Goal: Transaction & Acquisition: Subscribe to service/newsletter

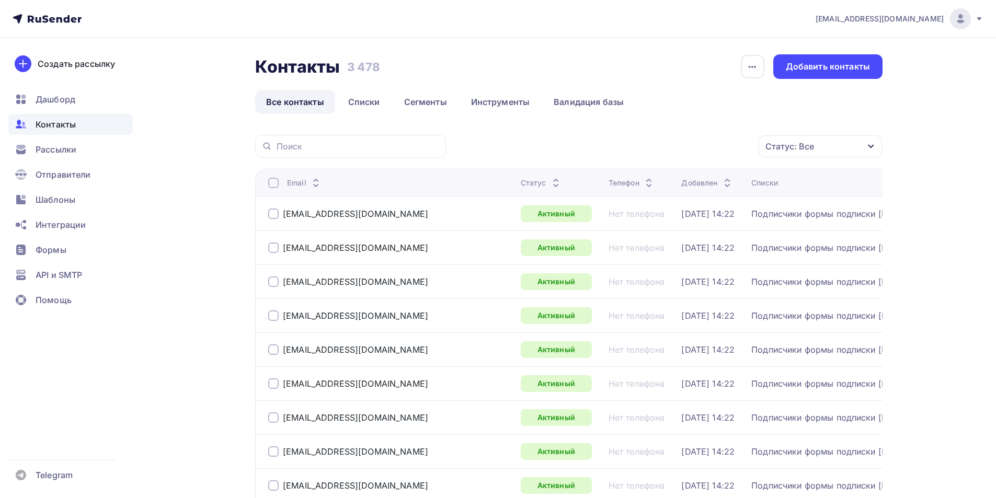
click at [969, 13] on div at bounding box center [960, 18] width 21 height 21
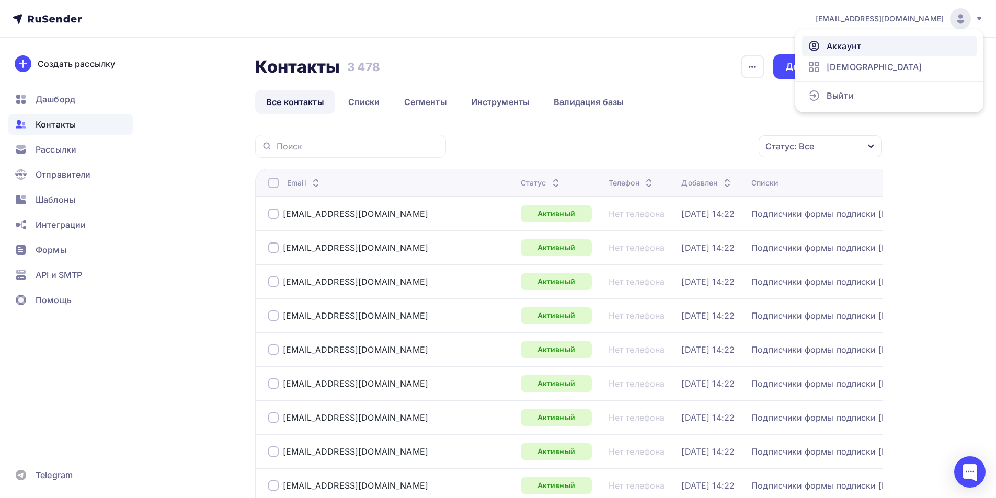
click at [856, 45] on span "Аккаунт" at bounding box center [844, 46] width 35 height 13
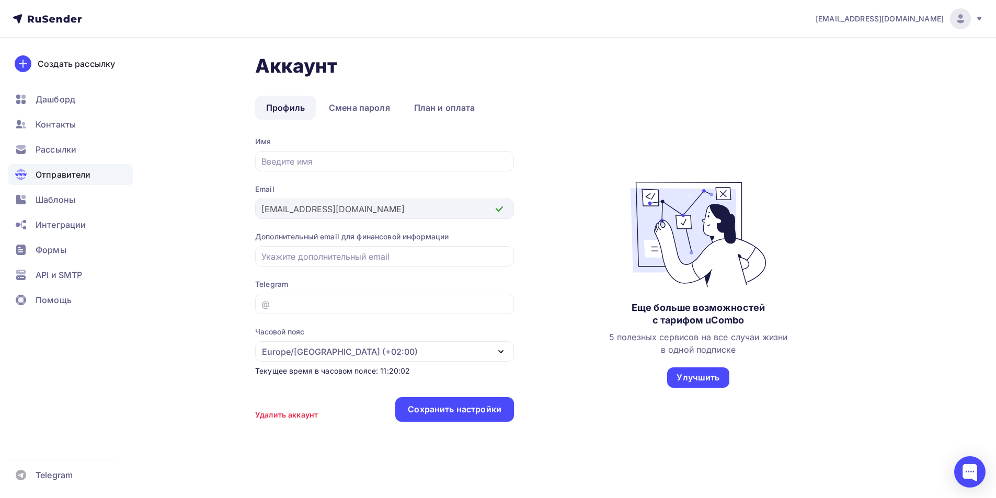
click at [87, 178] on span "Отправители" at bounding box center [63, 174] width 55 height 13
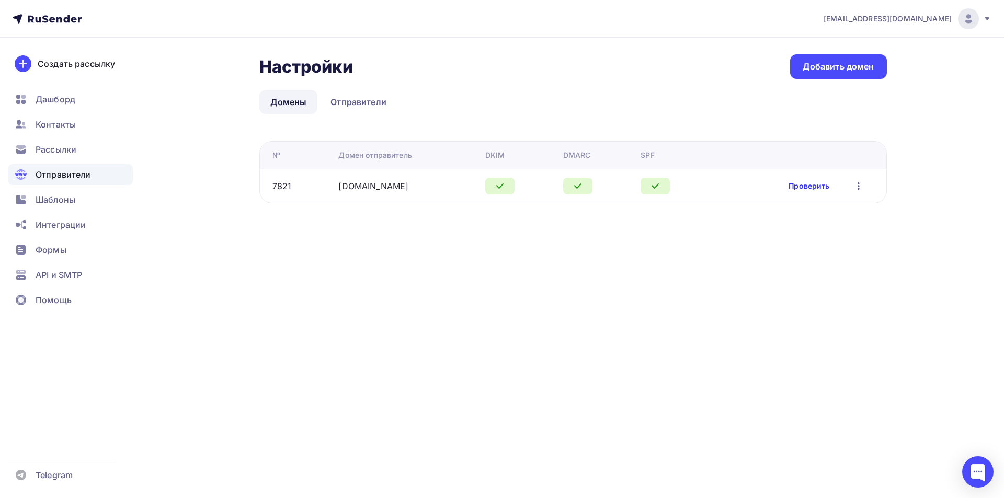
click at [808, 186] on link "Проверить" at bounding box center [809, 186] width 41 height 10
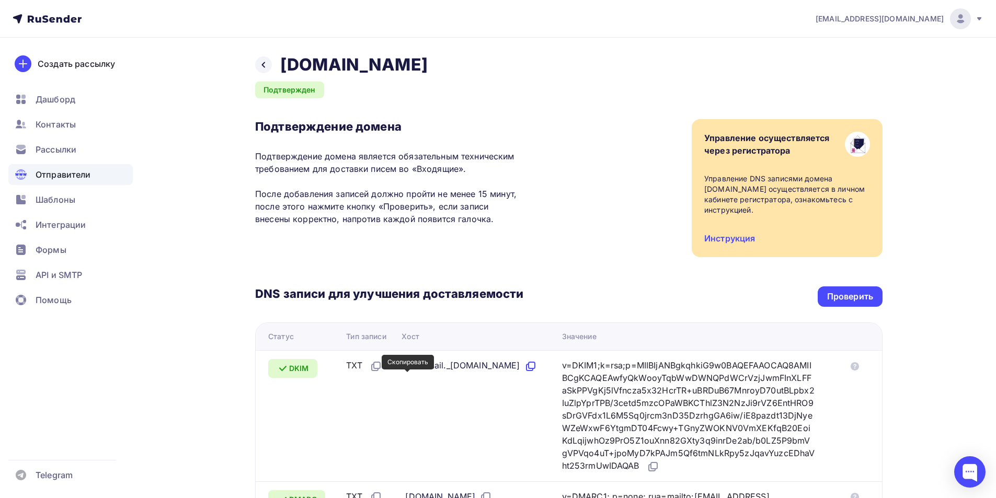
click at [525, 373] on icon at bounding box center [531, 366] width 13 height 13
click at [651, 469] on icon at bounding box center [654, 466] width 6 height 6
click at [60, 59] on div "Создать рассылку" at bounding box center [76, 64] width 77 height 13
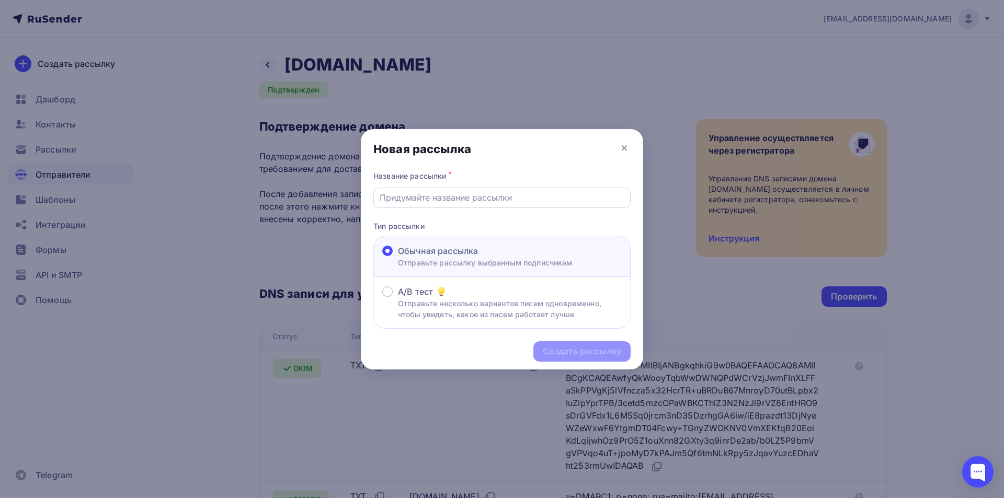
click at [459, 188] on div at bounding box center [501, 198] width 257 height 20
click at [457, 190] on div at bounding box center [501, 198] width 257 height 20
click at [457, 194] on input "text" at bounding box center [502, 197] width 245 height 13
type input "2 info business"
click at [483, 194] on input "2 info business" at bounding box center [502, 197] width 245 height 13
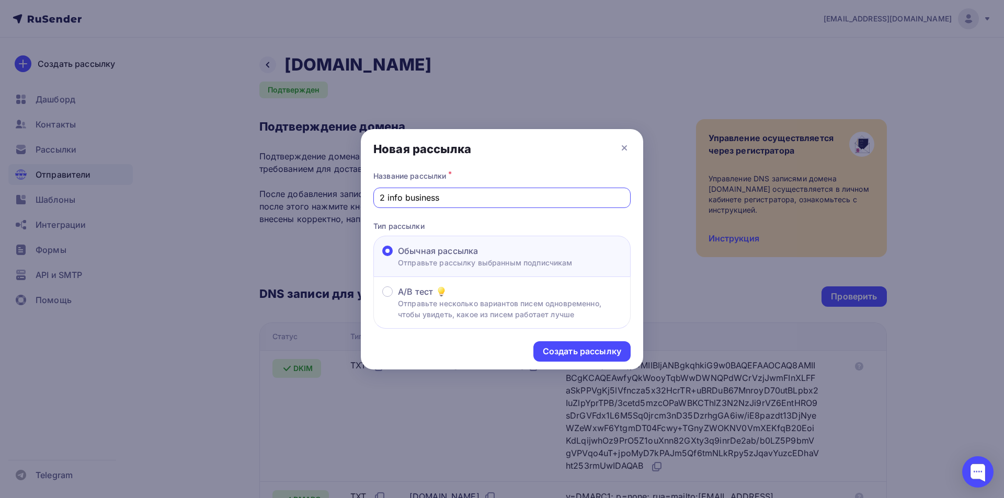
click at [483, 194] on input "2 info business" at bounding box center [502, 197] width 245 height 13
click at [575, 352] on div "Создать рассылку" at bounding box center [582, 352] width 78 height 12
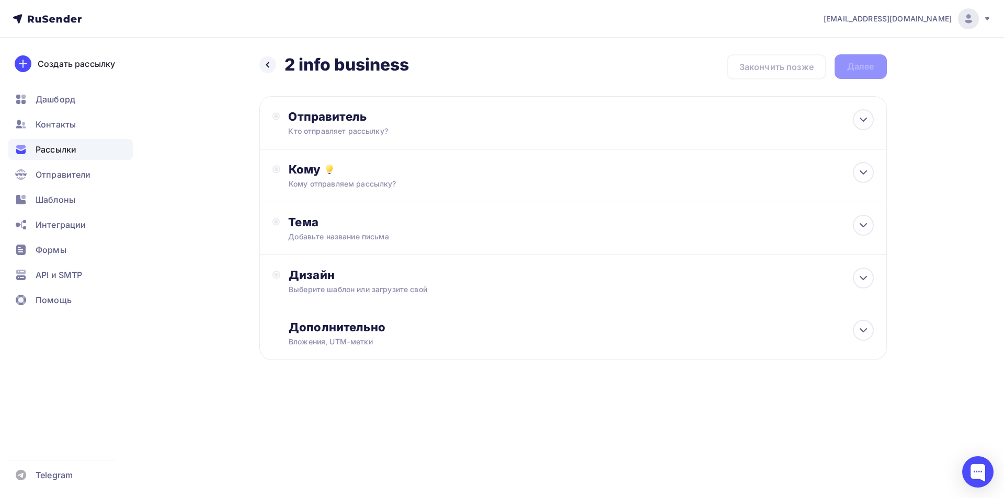
click at [397, 180] on div "Кому отправляем рассылку?" at bounding box center [552, 184] width 527 height 10
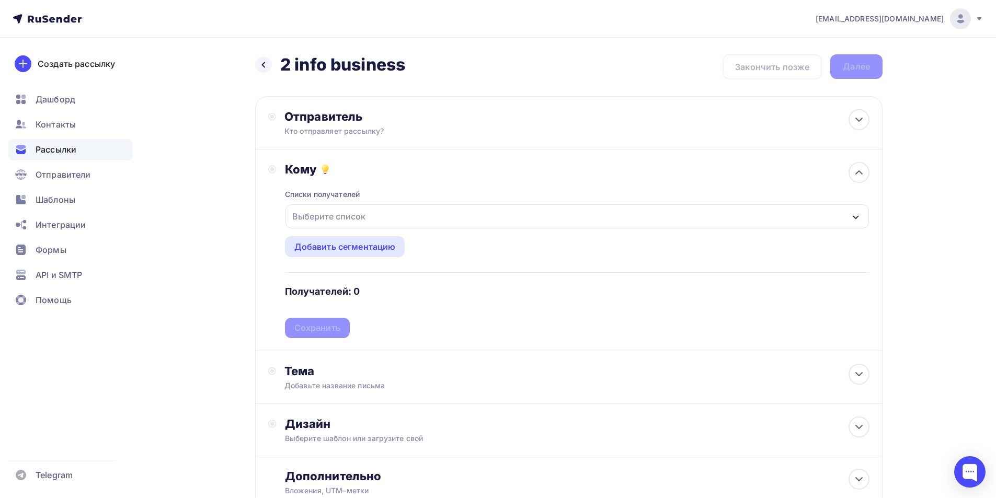
click at [361, 216] on div "Выберите список" at bounding box center [329, 216] width 82 height 19
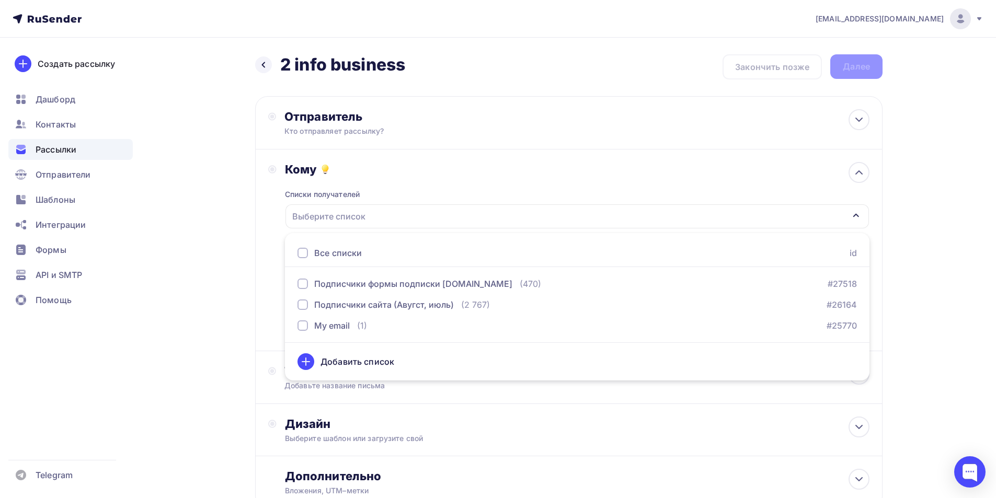
click at [322, 337] on ul "Все списки id Подписчики формы подписки [DOMAIN_NAME] (470) #27518 Подписчики с…" at bounding box center [577, 306] width 585 height 147
click at [325, 330] on div "My email" at bounding box center [332, 326] width 36 height 13
click at [319, 107] on div "Отправитель Кто отправляет рассылку? Email * Выберите отправителя [EMAIL_ADDRES…" at bounding box center [569, 122] width 628 height 53
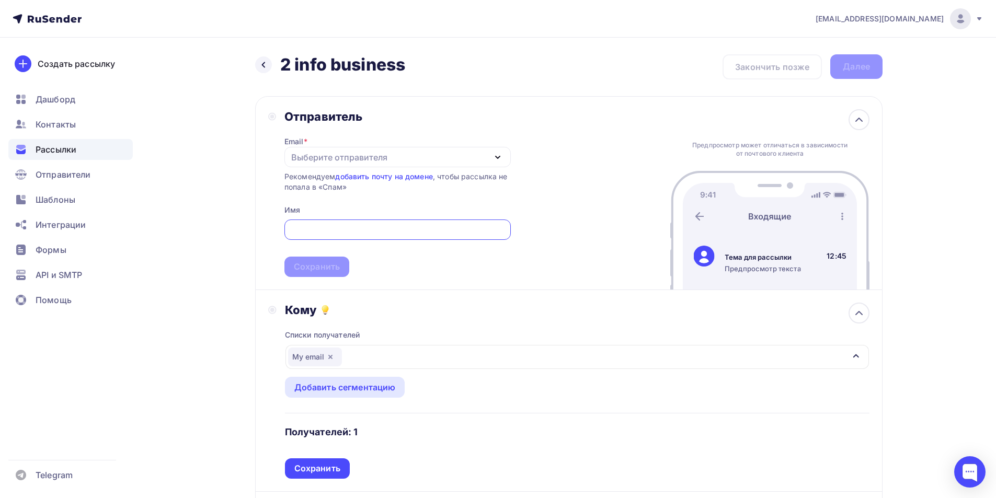
click at [343, 162] on div "Выберите отправителя" at bounding box center [339, 157] width 96 height 13
click at [343, 184] on div "[EMAIL_ADDRESS][DOMAIN_NAME]" at bounding box center [370, 188] width 147 height 13
click at [337, 235] on input "text" at bounding box center [397, 230] width 214 height 13
paste input "Mail-Inform"
type input "Mail-Inform"
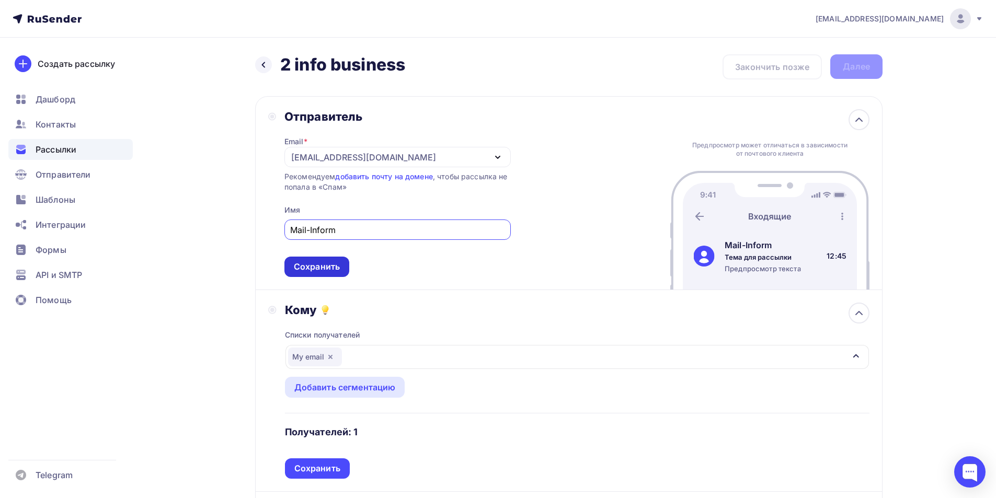
click at [326, 267] on div "Сохранить" at bounding box center [317, 267] width 46 height 12
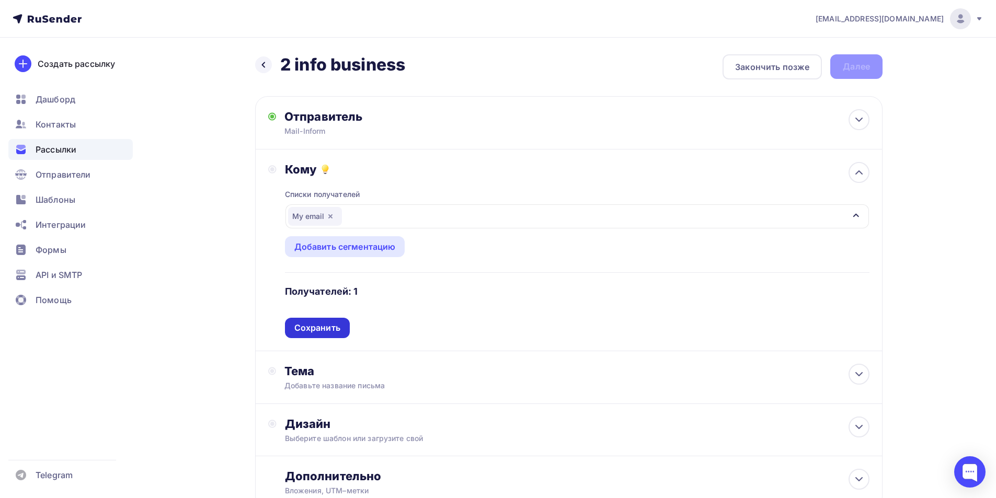
click at [315, 320] on div "Сохранить" at bounding box center [317, 328] width 65 height 20
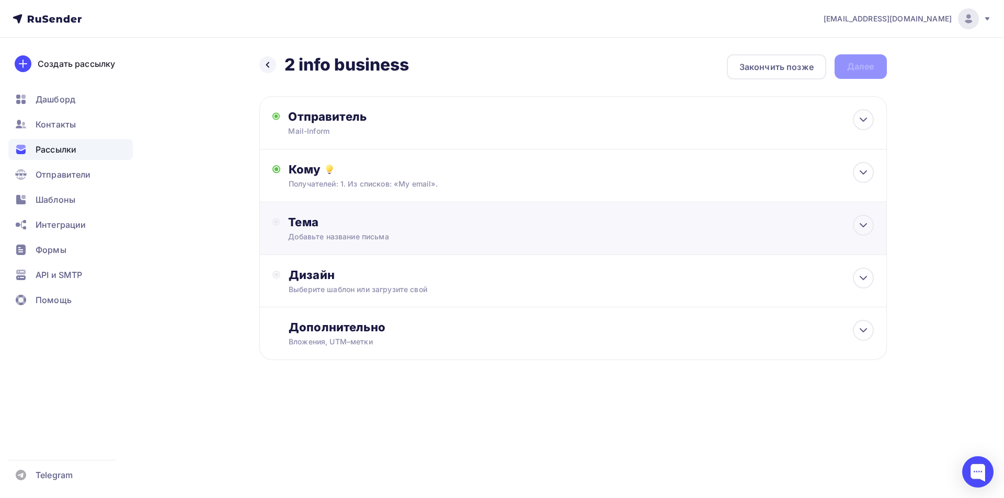
click at [355, 234] on div "Добавьте название письма" at bounding box center [381, 237] width 186 height 10
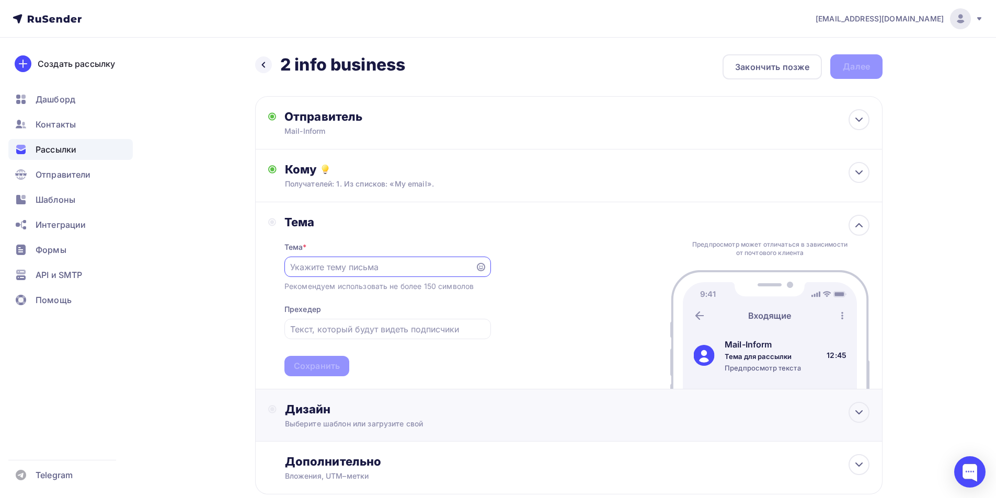
click at [324, 417] on div "Дизайн" at bounding box center [577, 409] width 585 height 15
click at [321, 448] on div "Выбрать шаблон" at bounding box center [331, 452] width 92 height 20
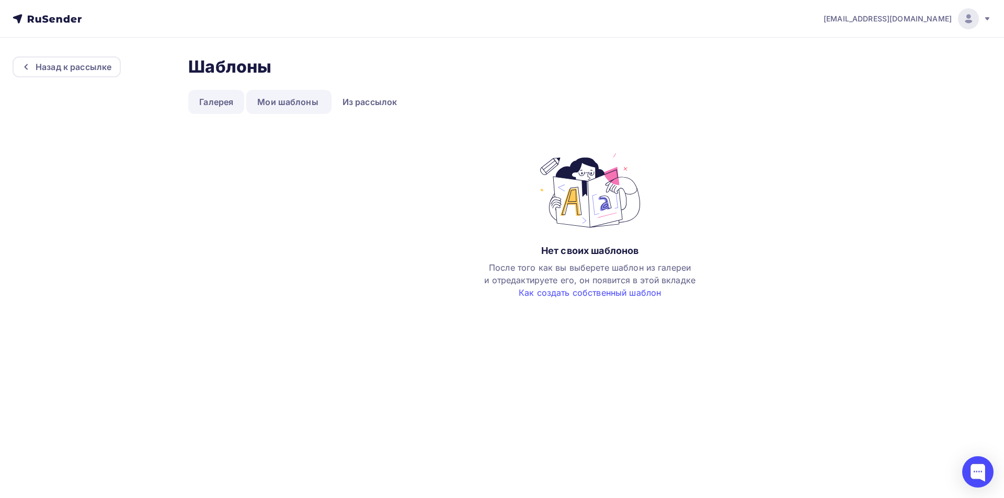
click at [201, 105] on link "Галерея" at bounding box center [216, 102] width 56 height 24
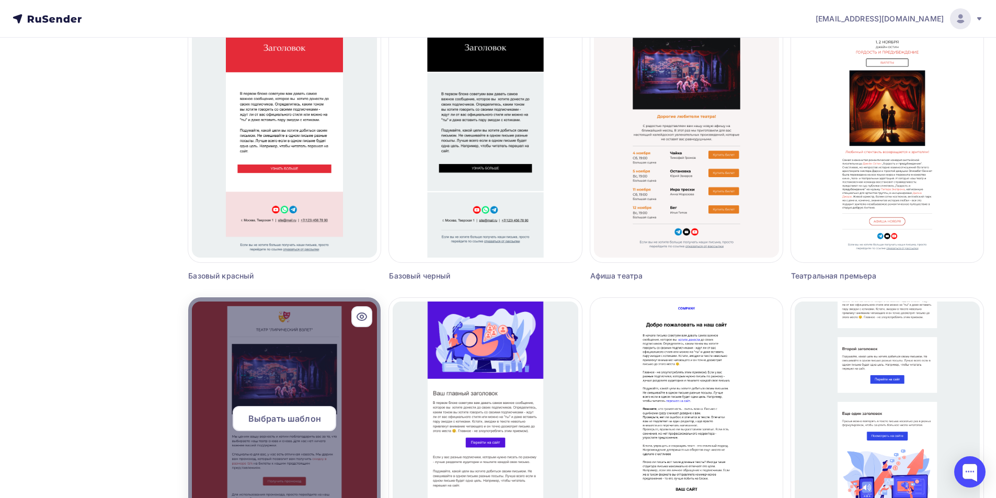
scroll to position [574, 0]
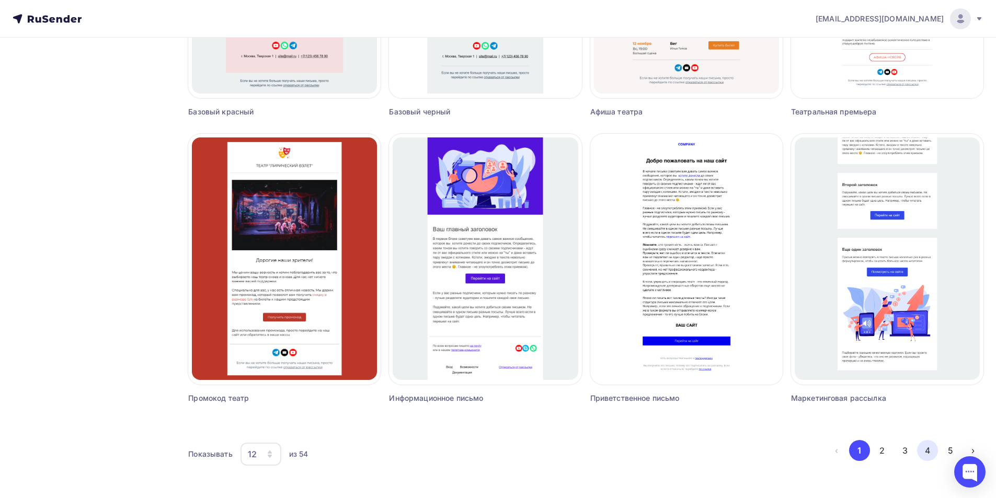
click at [936, 446] on button "4" at bounding box center [927, 450] width 21 height 21
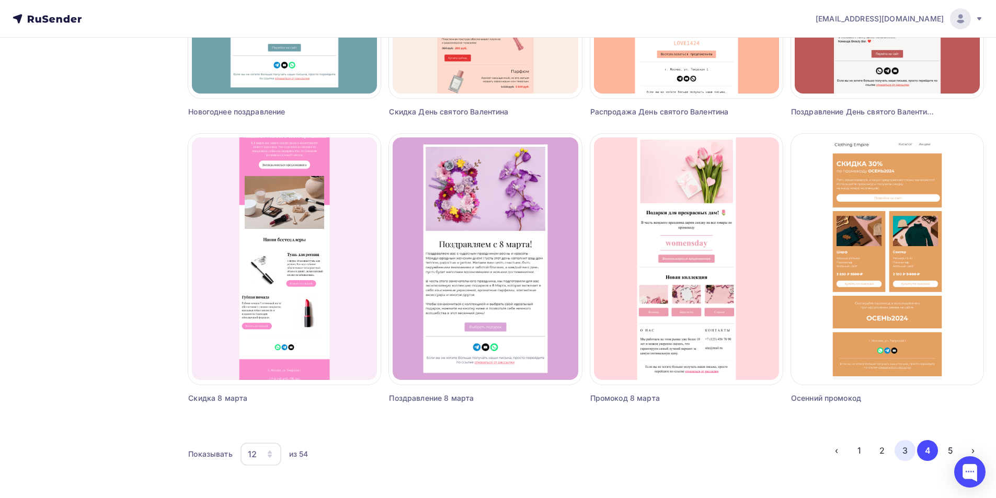
click at [905, 446] on button "3" at bounding box center [905, 450] width 21 height 21
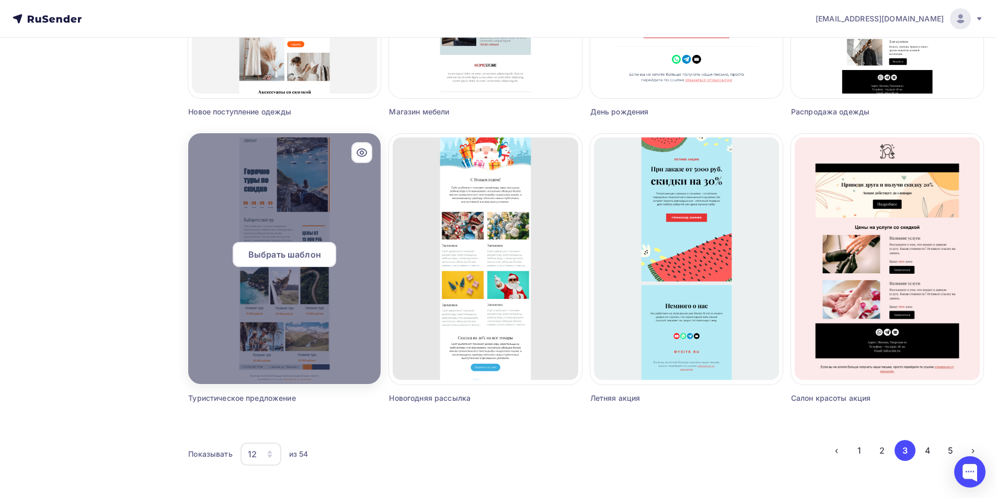
scroll to position [295, 0]
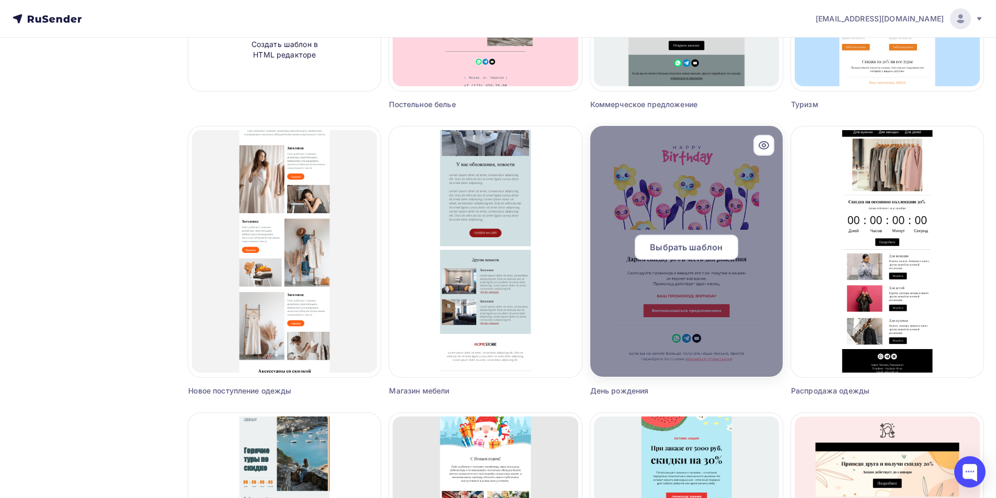
click at [672, 242] on span "Выбрать шаблон" at bounding box center [686, 247] width 73 height 13
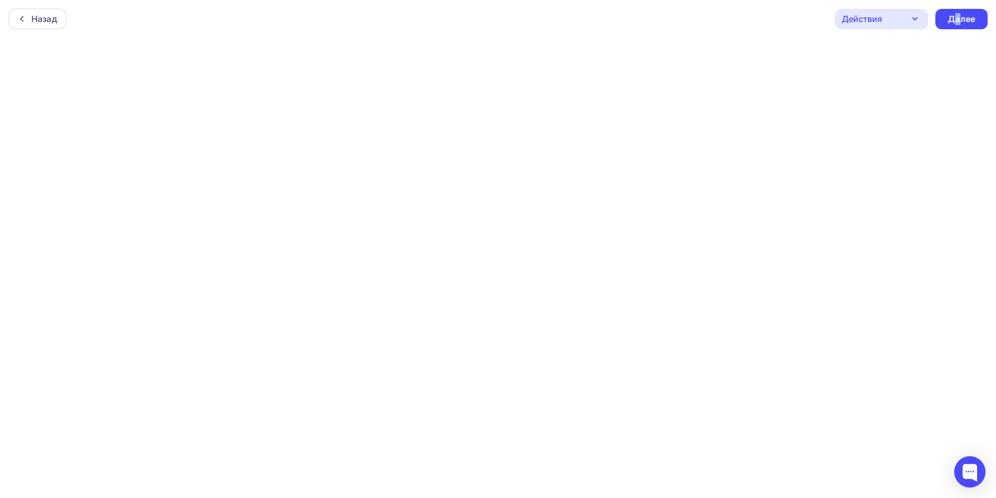
click at [956, 7] on div "Назад Действия Отправить тестовое письмо Предпросмотр Сохранить в Мои шаблоны В…" at bounding box center [498, 19] width 996 height 38
click at [968, 13] on div "Далее" at bounding box center [961, 19] width 27 height 12
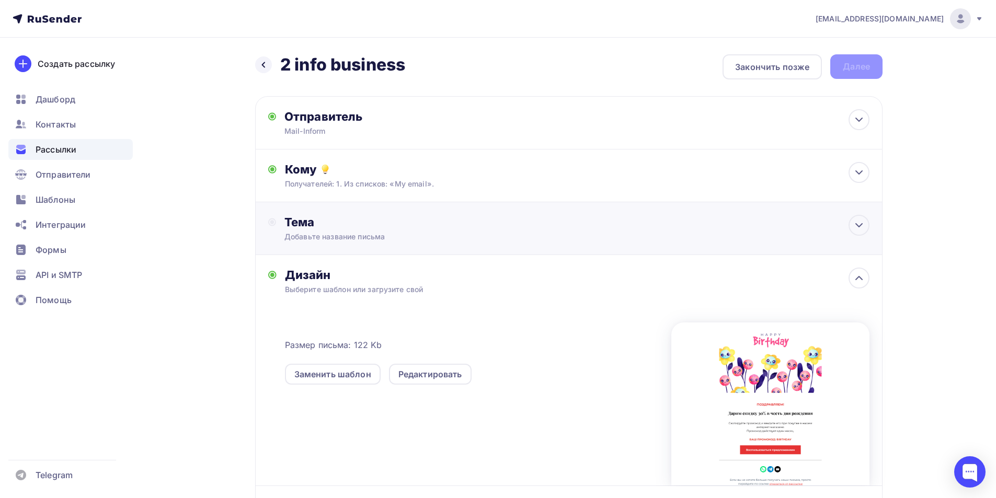
click at [433, 254] on div "Тема Добавьте название письма Тема * Рекомендуем использовать не более 150 симв…" at bounding box center [569, 228] width 628 height 53
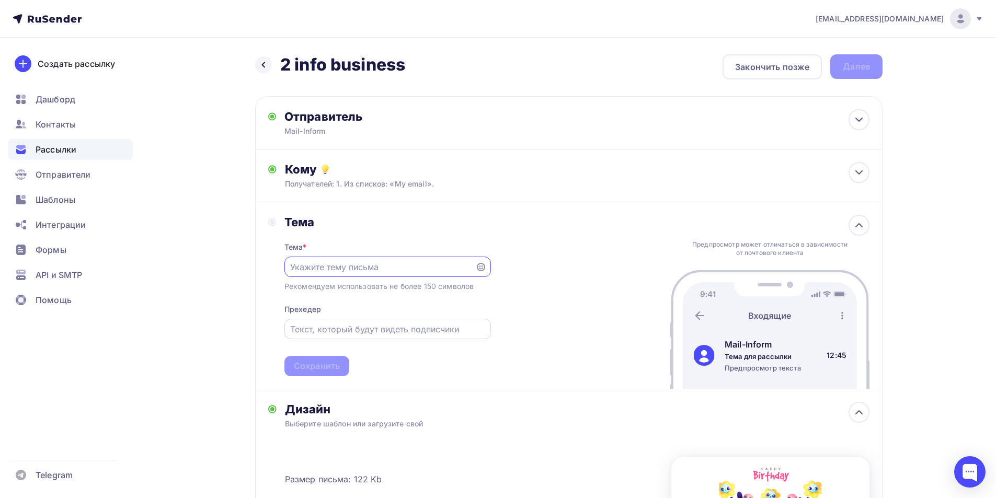
paste input "Если вы не хотите больше получать наши письма"
type input "Если вы не хотите больше получать наши письма"
click at [329, 377] on div "Сохранить" at bounding box center [317, 366] width 65 height 20
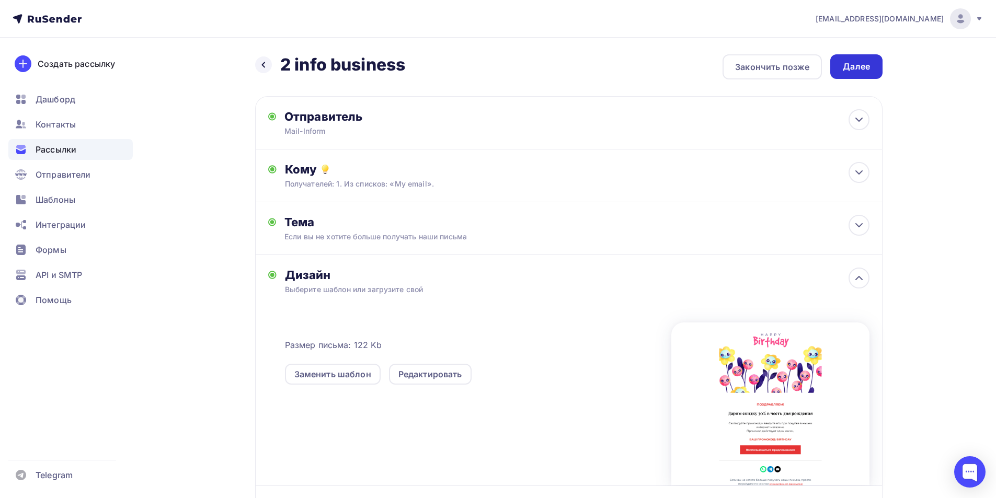
click at [865, 55] on div "Далее" at bounding box center [857, 66] width 52 height 25
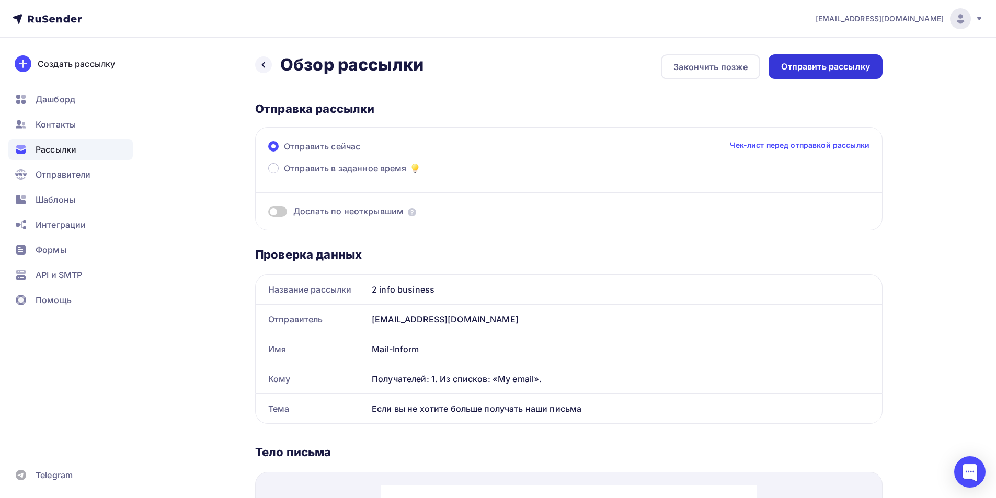
click at [848, 75] on div "Отправить рассылку" at bounding box center [826, 66] width 114 height 25
